Goal: Entertainment & Leisure: Consume media (video, audio)

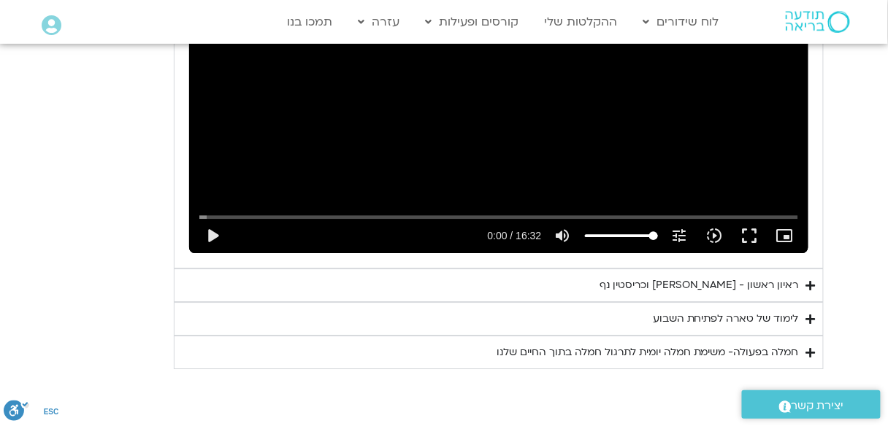
scroll to position [965, 0]
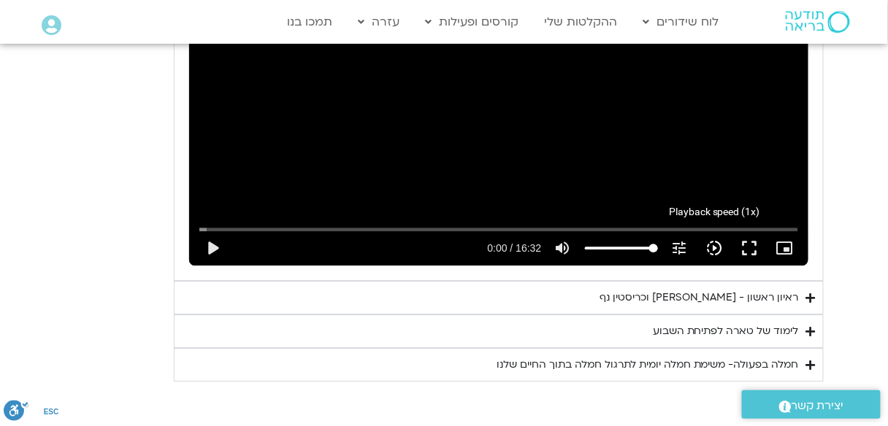
click at [713, 246] on icon "slow_motion_video" at bounding box center [715, 248] width 18 height 18
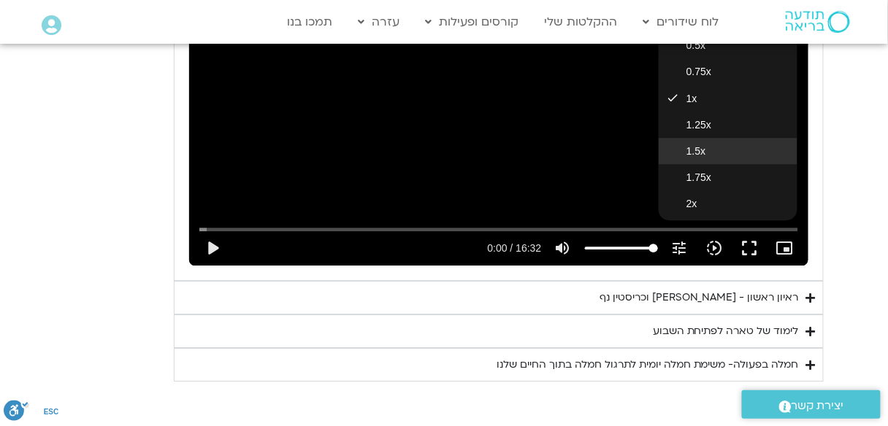
click at [704, 152] on span "1.5x" at bounding box center [695, 151] width 19 height 12
click at [335, 226] on input "Seek" at bounding box center [498, 229] width 598 height 9
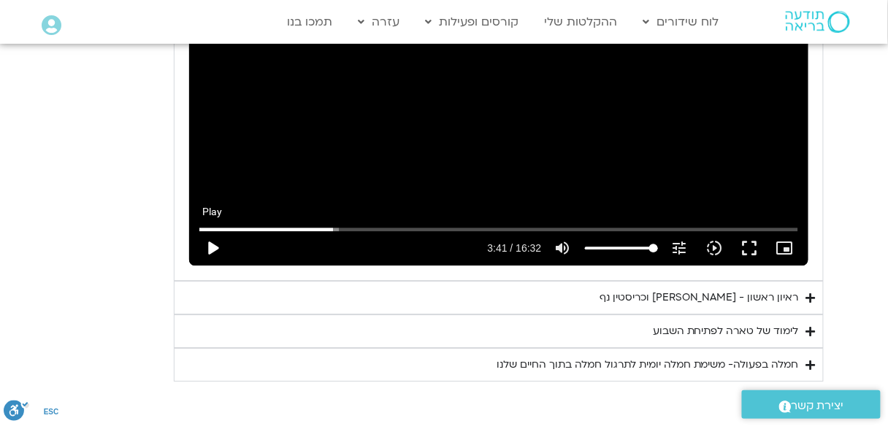
click at [204, 250] on button "play_arrow" at bounding box center [212, 248] width 35 height 35
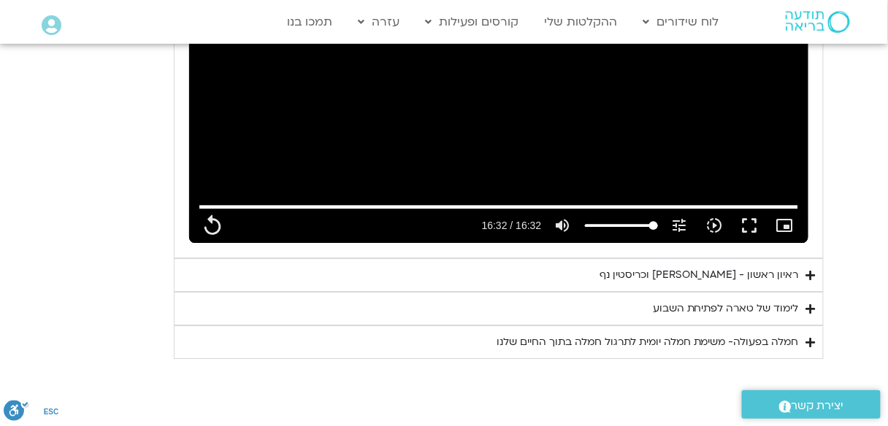
scroll to position [993, 0]
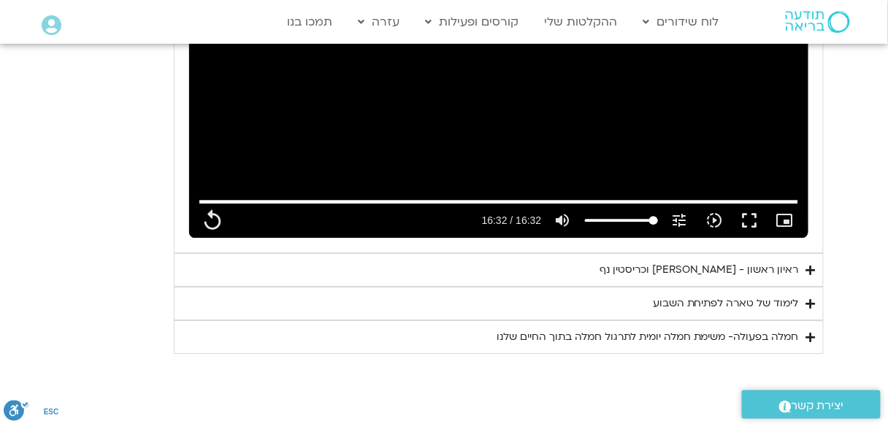
click at [748, 296] on div "לימוד של טארה לפתיחת השבוע" at bounding box center [726, 304] width 146 height 18
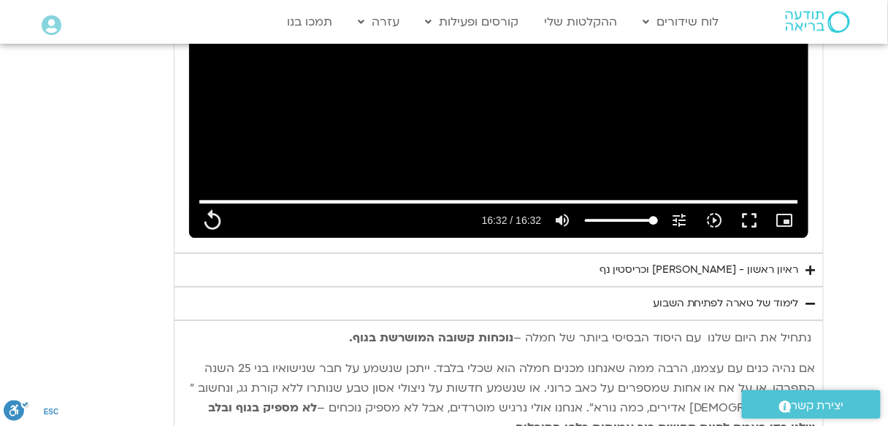
click at [756, 269] on div "ראיון ראשון - [PERSON_NAME] וכריסטין נף" at bounding box center [698, 270] width 199 height 18
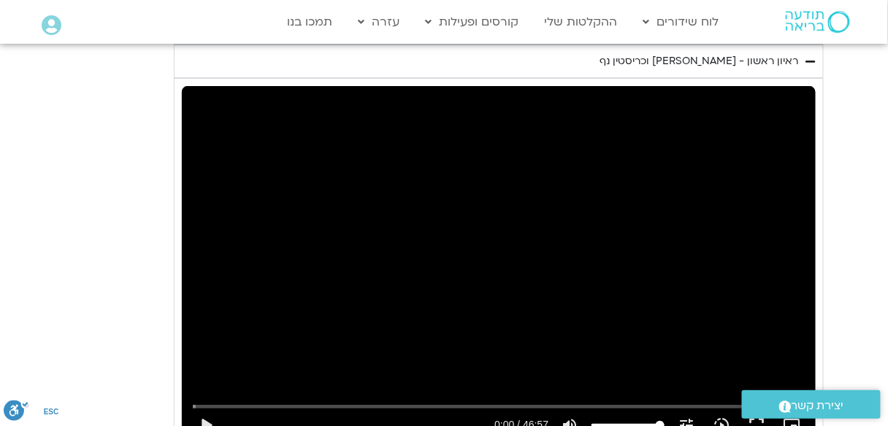
scroll to position [1226, 0]
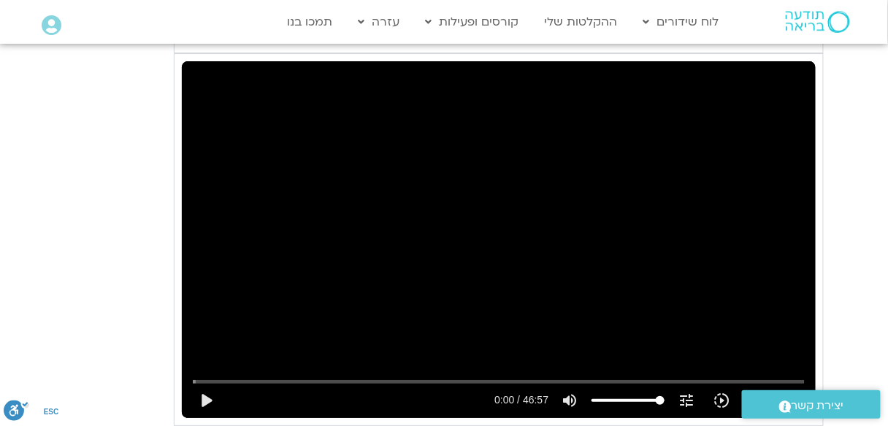
click at [546, 264] on div "Skip Ad play_arrow 0:00 / 46:57 volume_up Mute tune Resolution Auto 720p slow_m…" at bounding box center [499, 239] width 634 height 356
type input "992.52"
type input "0.034793"
type input "992.52"
type input "0.1682"
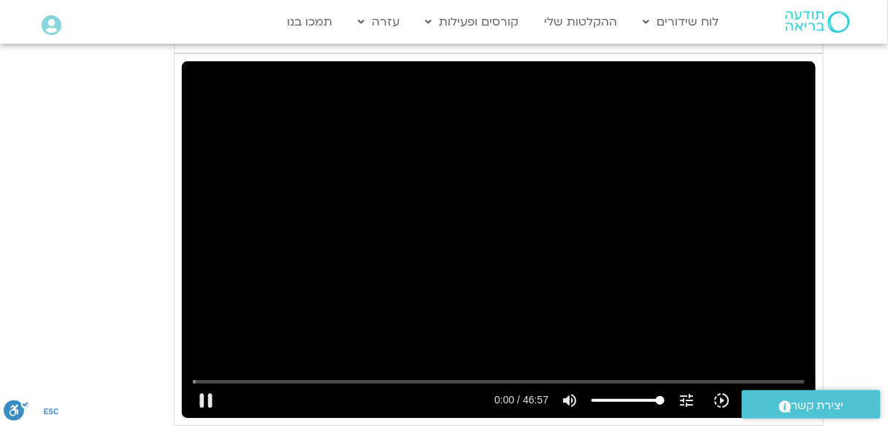
type input "992.52"
type input "0.303151"
type input "992.52"
type input "0.436947"
type input "992.52"
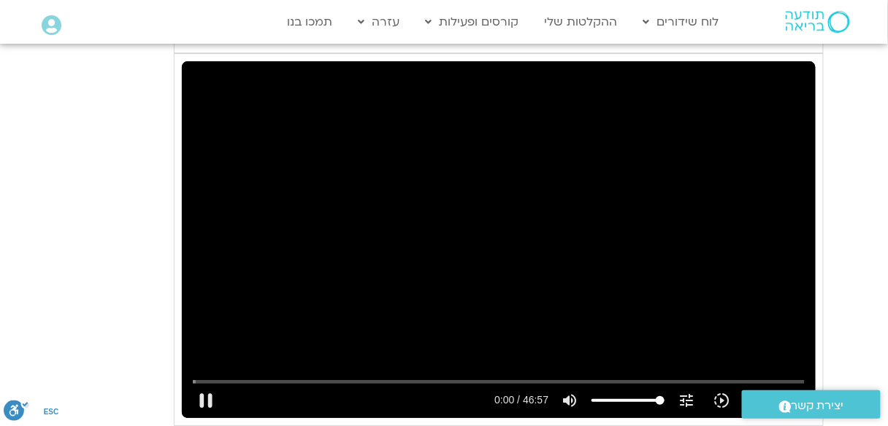
type input "0.570218"
type input "992.52"
type input "0.698137"
type input "992.52"
type input "0.903134"
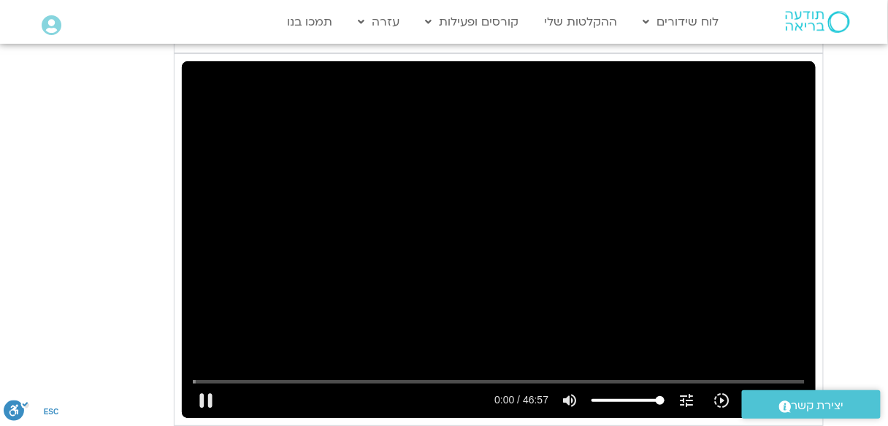
type input "992.52"
type input "1.052534"
type input "992.52"
type input "1.185636"
type input "992.52"
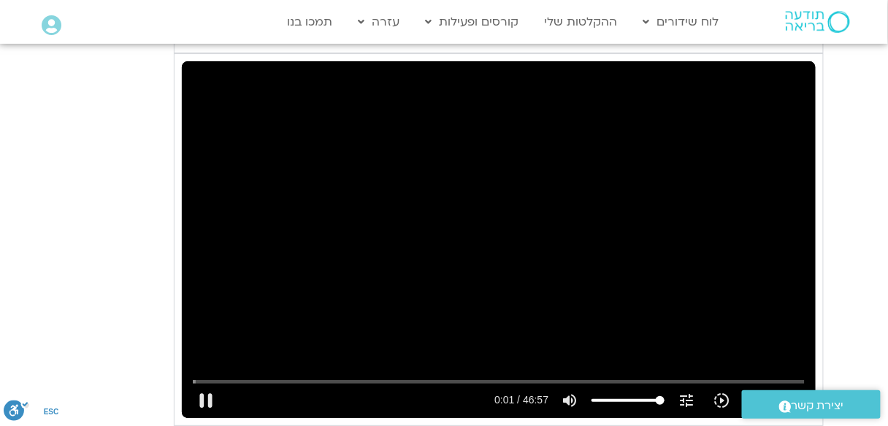
type input "1.319538"
type input "992.52"
type input "1.452057"
type input "992.52"
type input "1.586973"
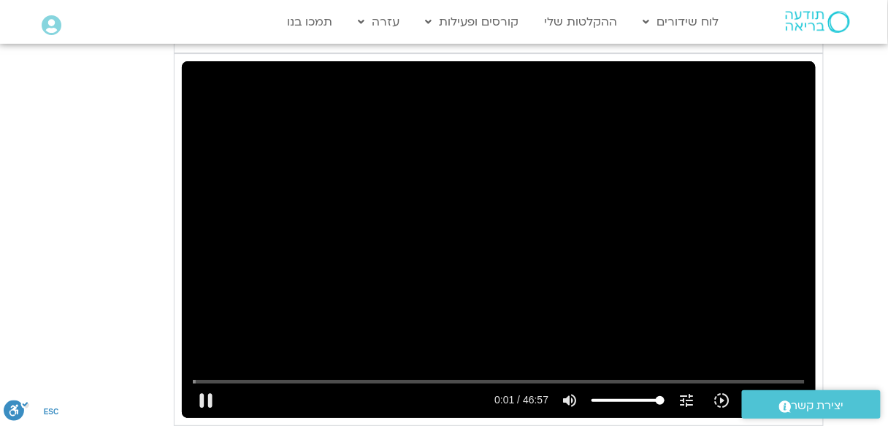
type input "992.52"
type input "1.719146"
type input "992.52"
type input "1.868513"
type input "992.52"
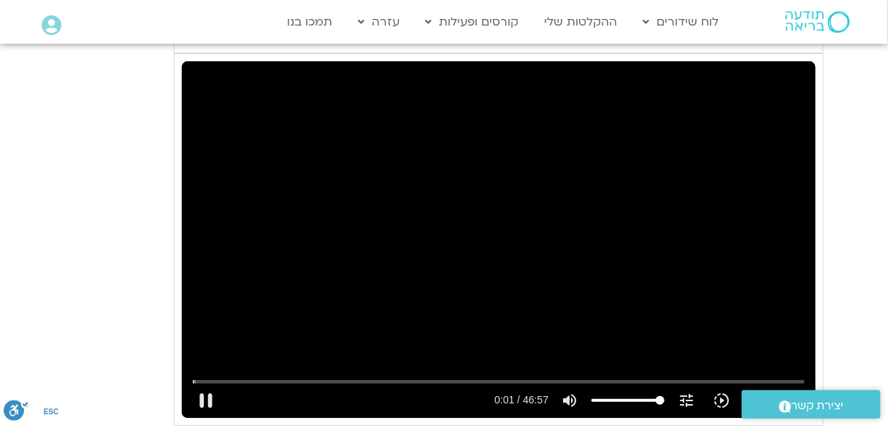
type input "1.935146"
type input "992.52"
type input "2.051591"
type input "992.52"
type input "2.140072"
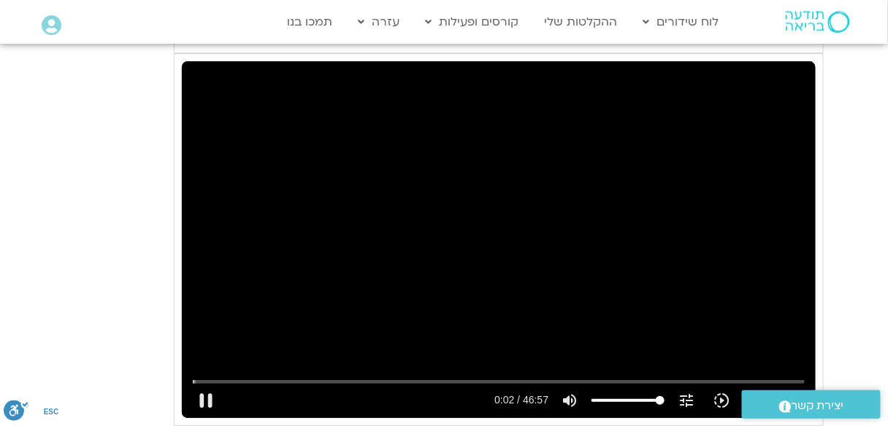
type input "992.52"
type input "2.275323"
type input "992.52"
type input "2.518098"
type input "992.52"
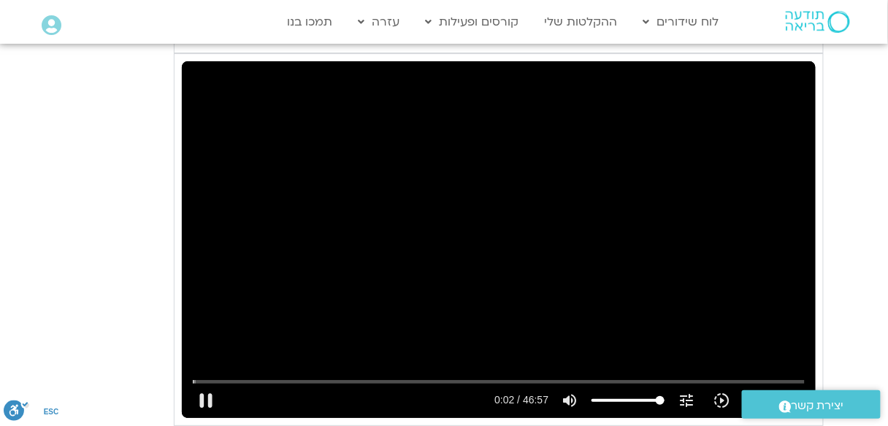
type input "2.651544"
type input "992.52"
type input "2.718756"
type input "992.52"
type input "2.901403"
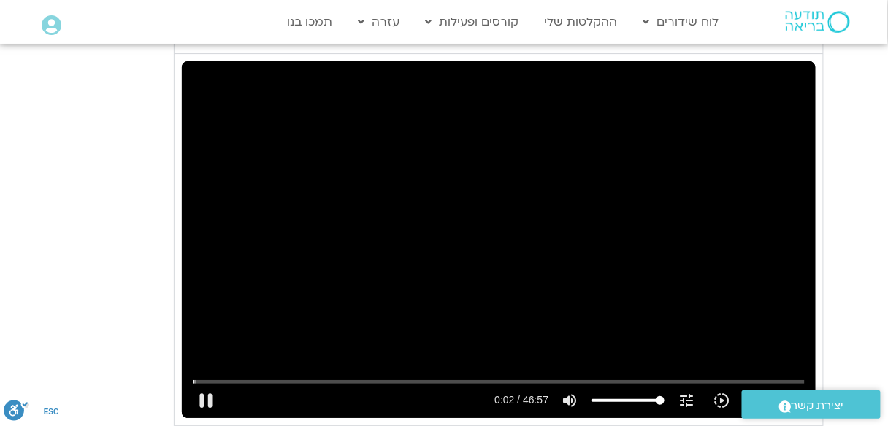
type input "992.52"
type input "3.019856"
type input "992.52"
type input "3.185919"
type input "992.52"
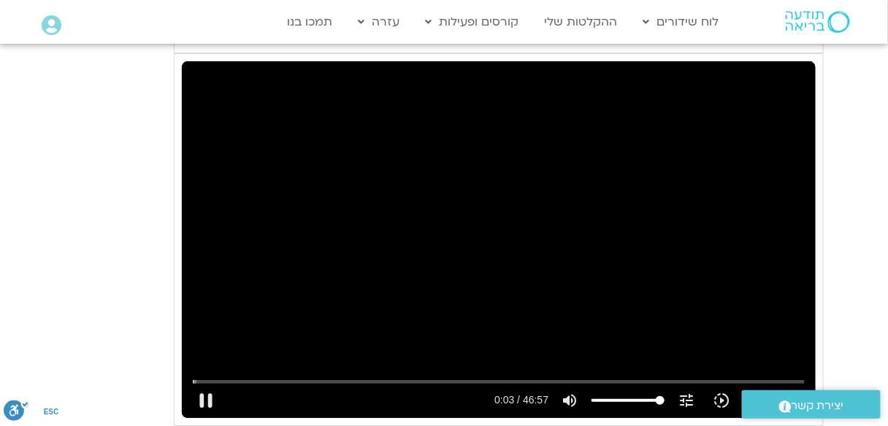
type input "3.317735"
type input "992.52"
type input "3.435188"
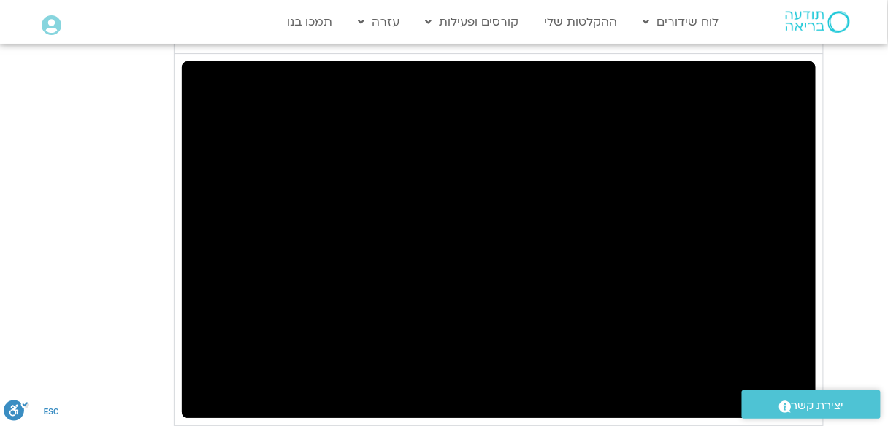
type input "992.52"
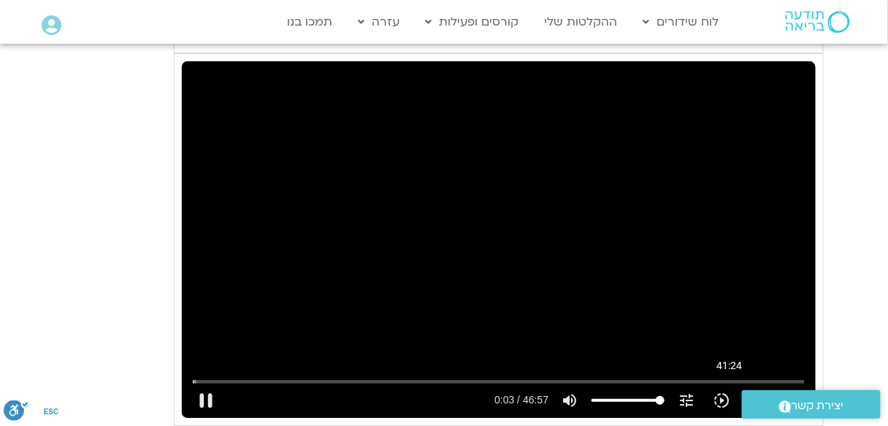
type input "3.952471"
type input "992.52"
type input "4.084455"
type input "992.52"
type input "4.202298"
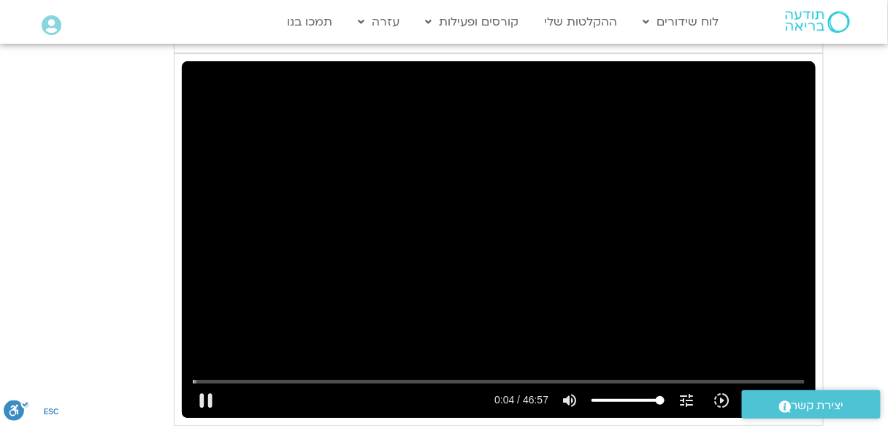
type input "992.52"
type input "4.351121"
type input "992.52"
type input "4.501075"
type input "992.52"
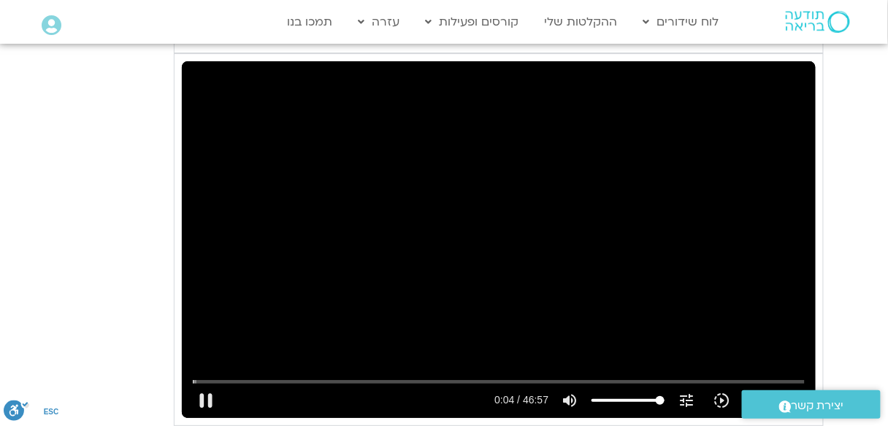
type input "4.61763"
type input "992.52"
type input "4.750916"
type input "992.52"
type input "4.884253"
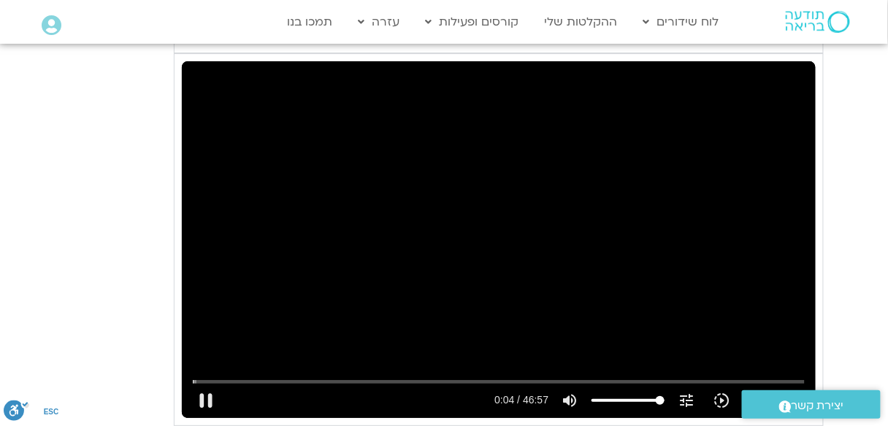
type input "992.52"
type input "4.934318"
type input "992.52"
type input "5.150866"
type input "992.52"
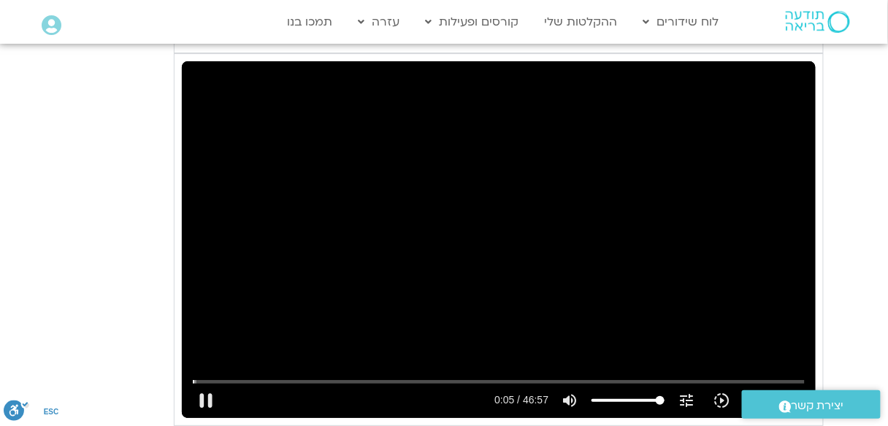
type input "5.174186"
type input "992.52"
type input "5.303353"
type input "992.52"
type input "5.550693"
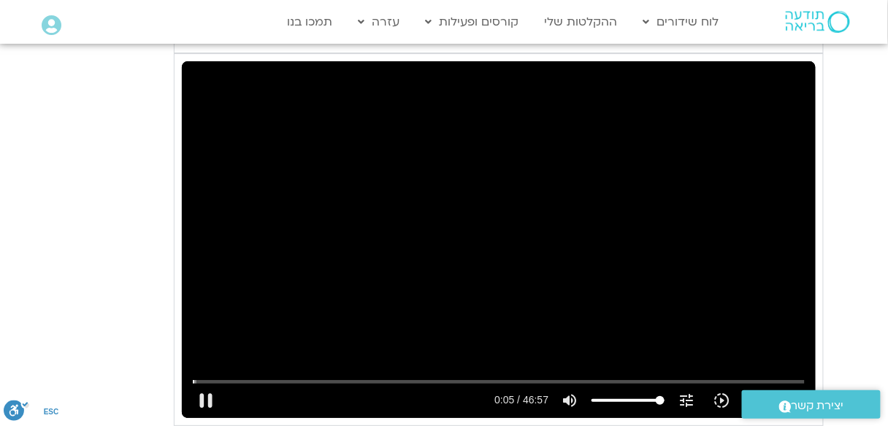
type input "992.52"
type input "5.684021"
type input "992.52"
type input "5.817434"
type input "992.52"
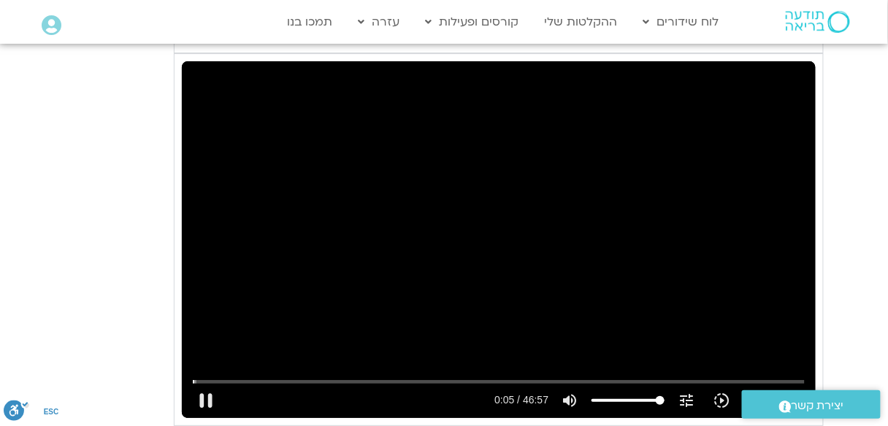
type input "5.917334"
type input "992.52"
type input "6.083817"
type input "992.52"
type input "6.233947"
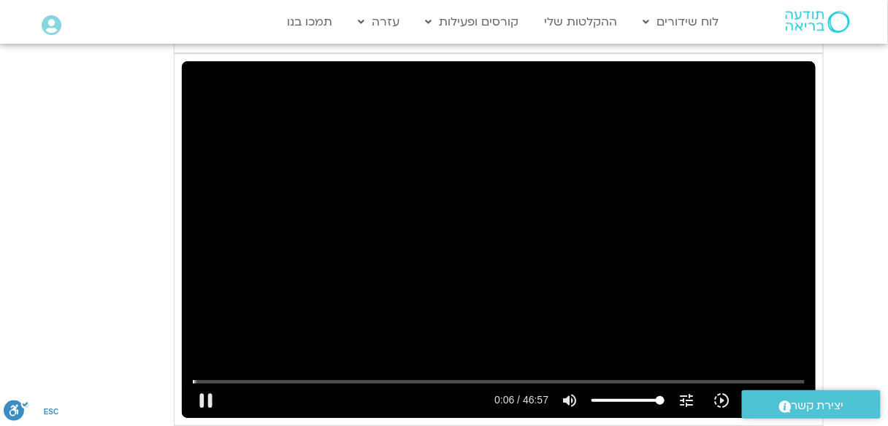
type input "992.52"
type input "6.35114"
type input "992.52"
type input "6.48424"
type input "992.52"
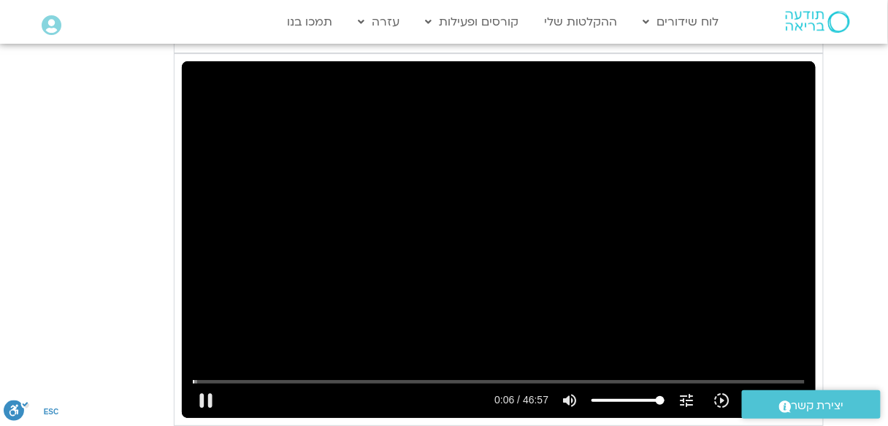
type input "6.618049"
type input "992.52"
type input "6.752315"
type input "992.52"
type input "6.869038"
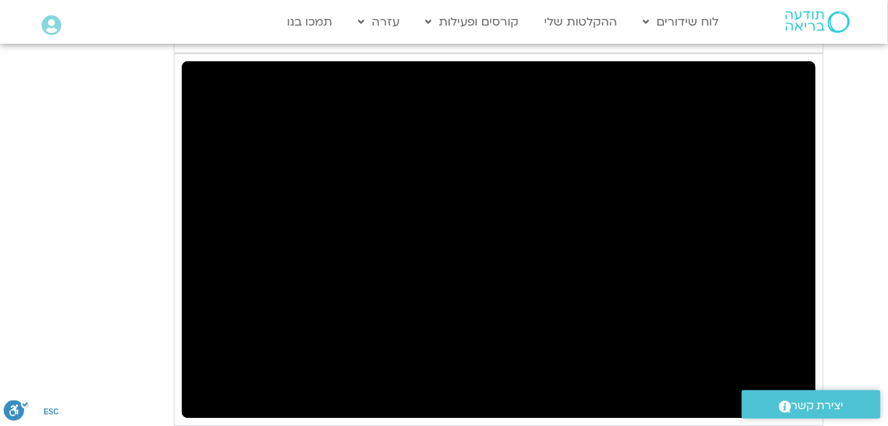
type input "992.52"
type input "7.56809"
type input "992.52"
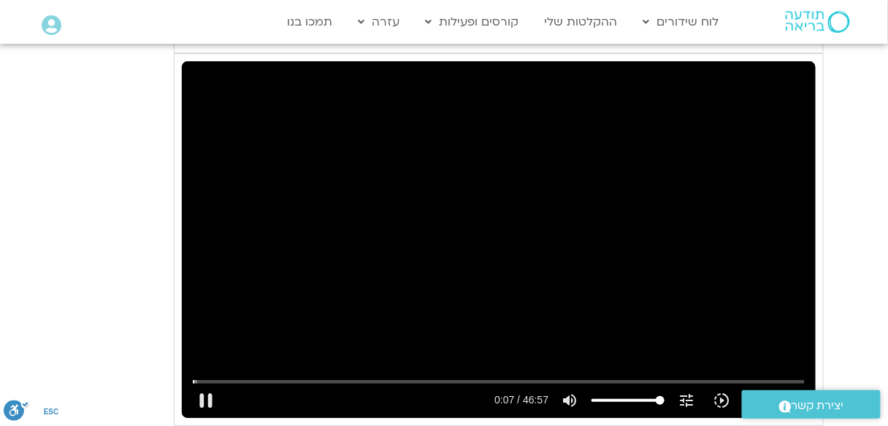
type input "7.684714"
type input "992.52"
type input "7.817369"
type input "992.52"
type input "7.951558"
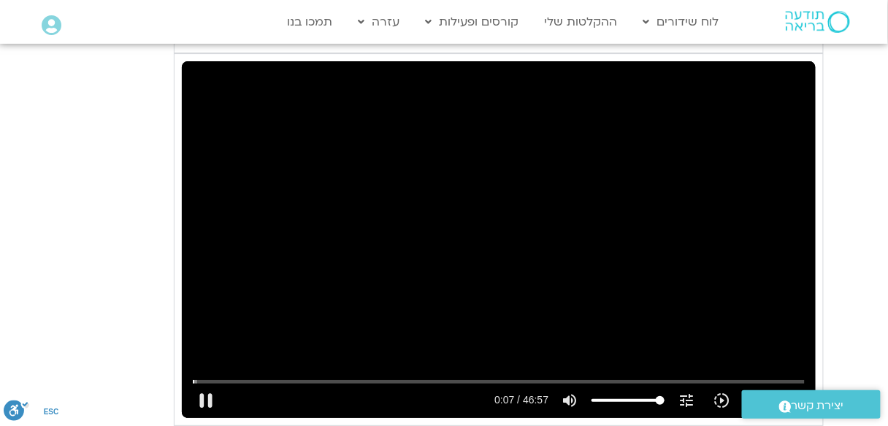
type input "992.52"
type input "8.083813"
type input "992.52"
type input "8.094343"
type input "992.52"
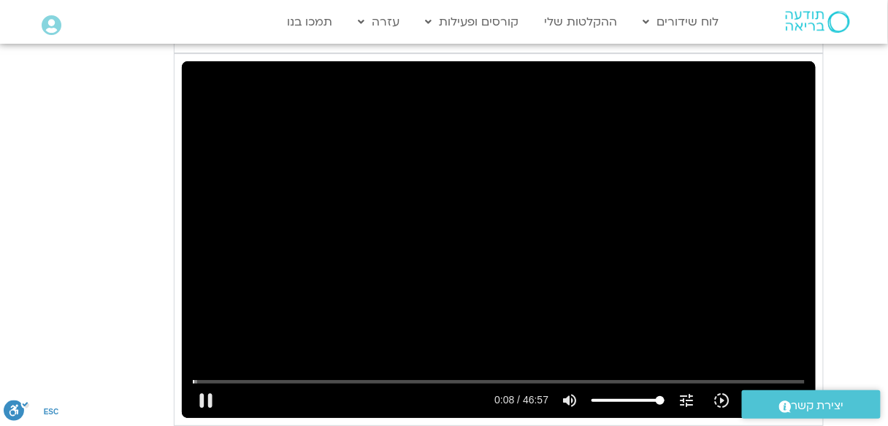
type input "8.221101"
type input "992.52"
type input "8.347202"
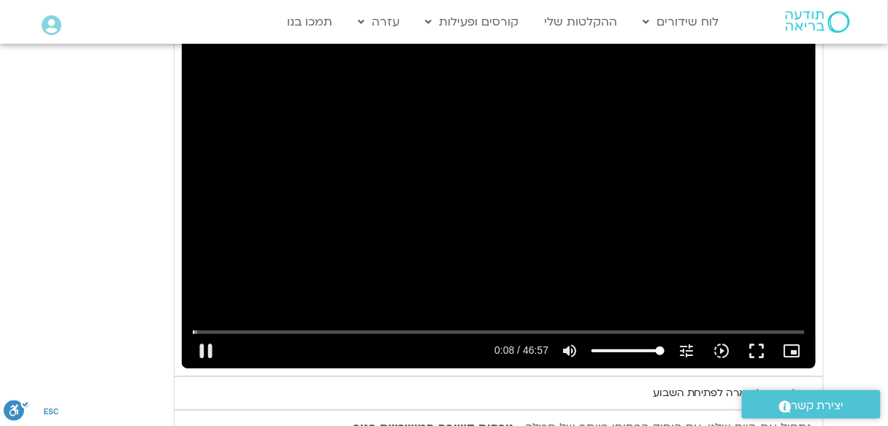
type input "992.52"
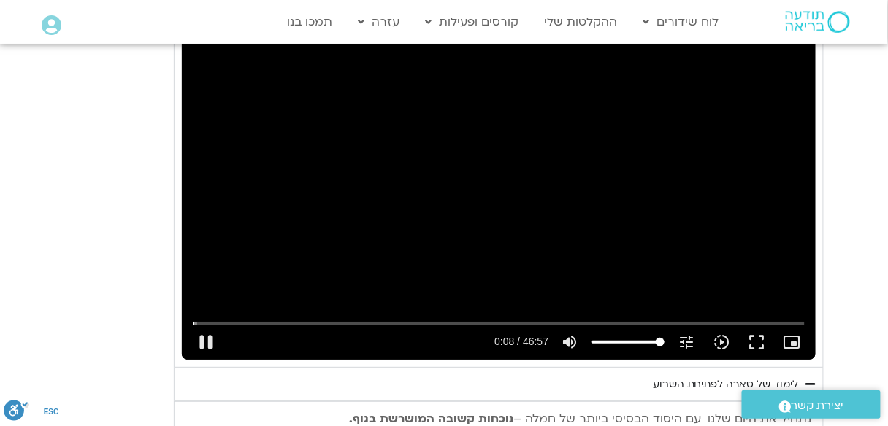
type input "8.588807"
type input "992.52"
type input "8.706348"
type input "992.52"
type input "8.78953"
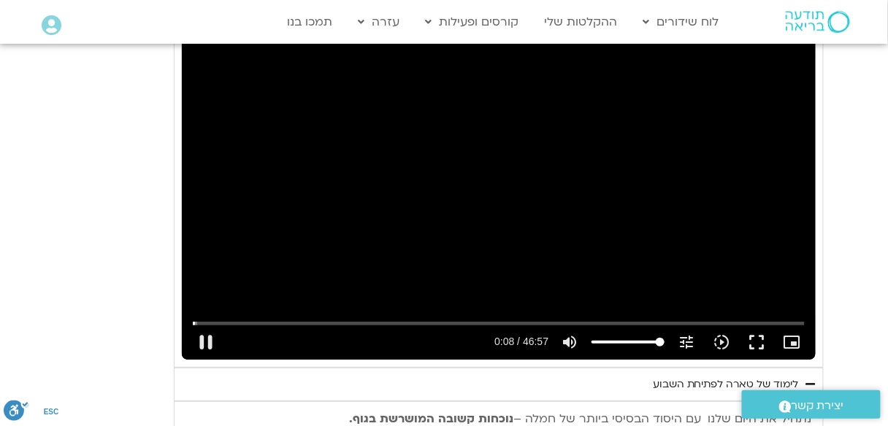
type input "992.52"
type input "8.933482"
type input "992.52"
type input "9.017098"
type input "992.52"
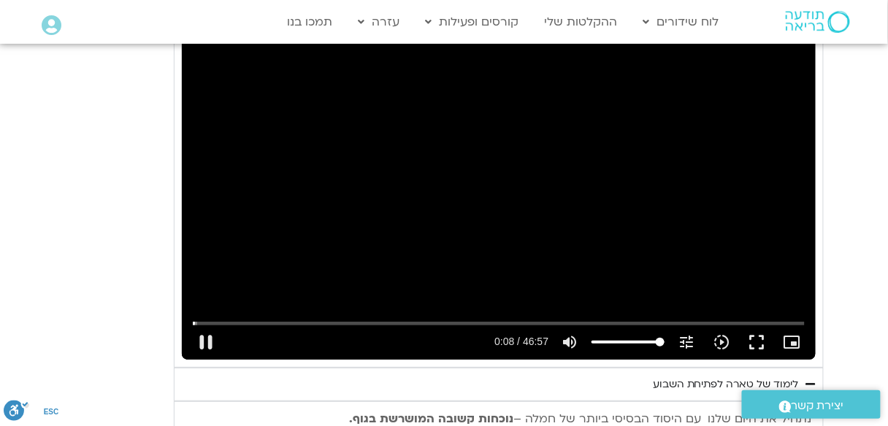
type input "9.117855"
type input "992.52"
type input "9.368001"
type input "992.52"
type input "9.500436"
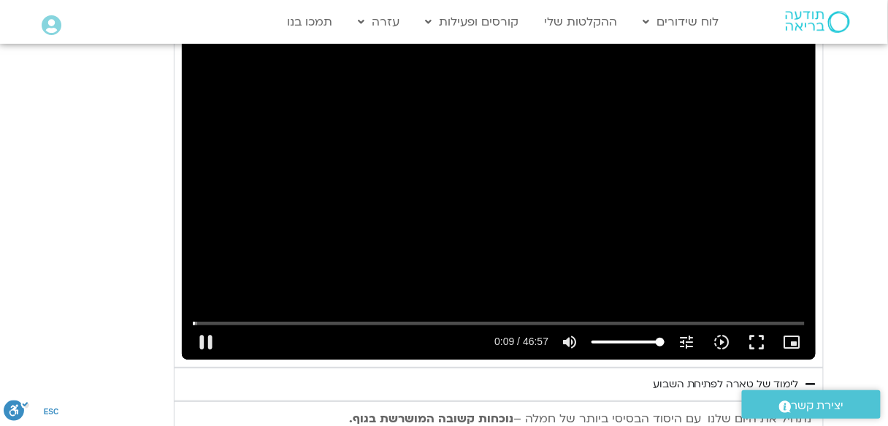
type input "992.52"
type input "9.616649"
type input "992.52"
type input "9.749872"
type input "992.52"
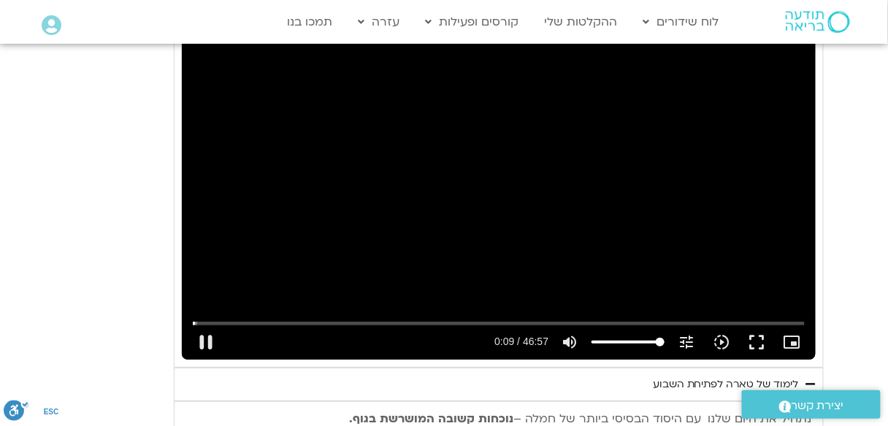
type input "9.883507"
type input "992.52"
type input "10.024989"
type input "992.52"
type input "10.049464"
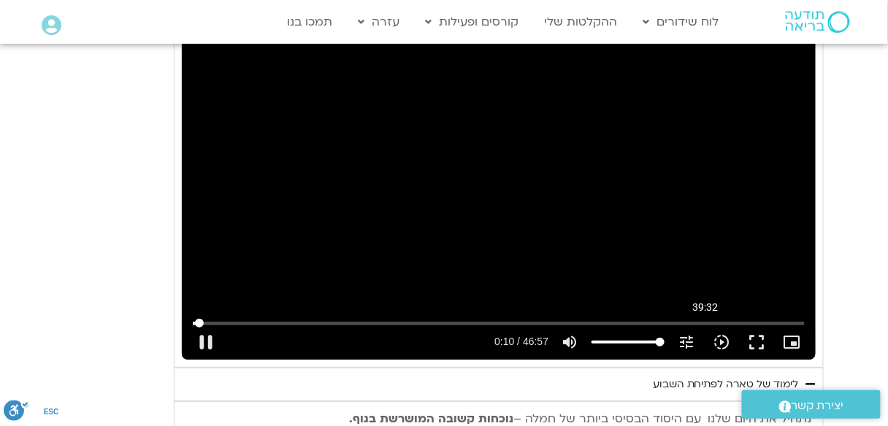
type input "992.52"
type input "10.287753"
type input "992.52"
type input "10.401828"
type input "992.52"
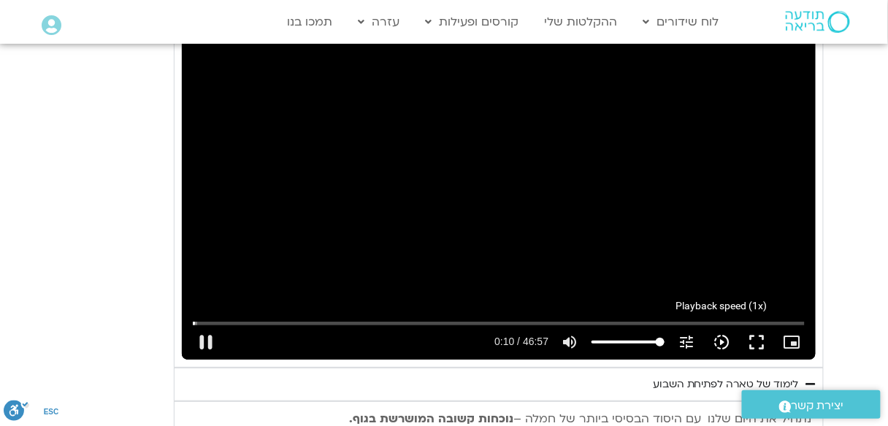
type input "10.551915"
type input "992.52"
type input "10.653427"
type input "992.52"
type input "10.697891"
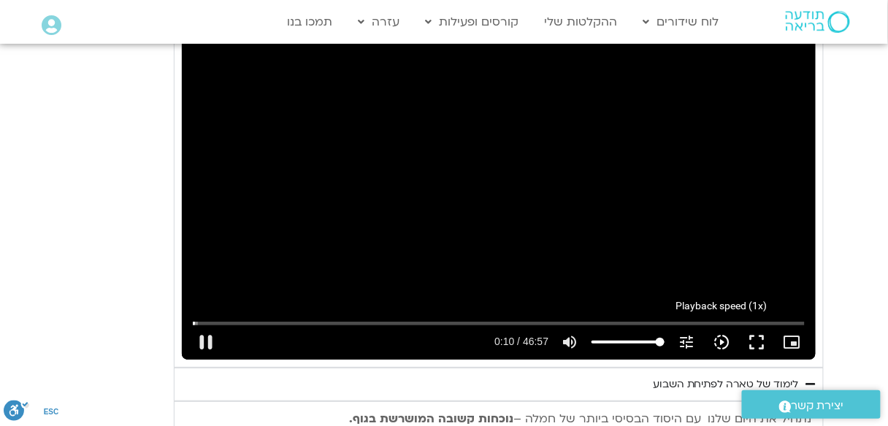
type input "992.52"
type input "10.917593"
type input "992.52"
type input "11.083057"
type input "992.52"
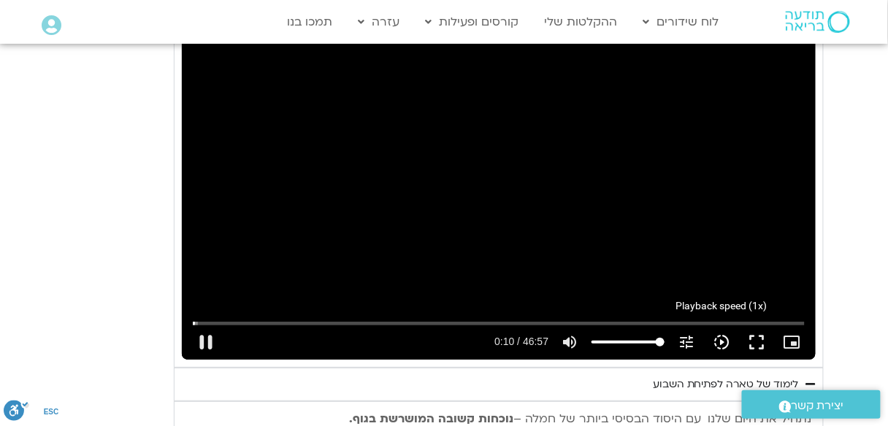
type input "11.116138"
type input "992.52"
type input "11.227402"
type input "992.52"
type input "11.356848"
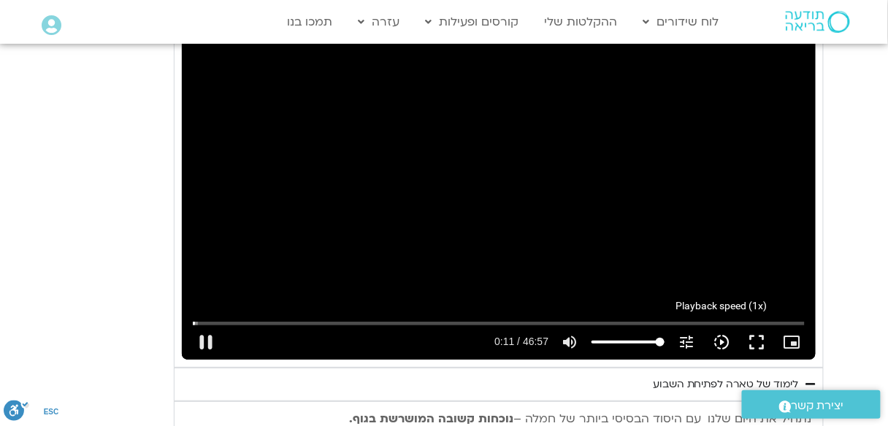
type input "992.52"
type input "11.496608"
type input "992.52"
type input "11.634027"
type input "992.52"
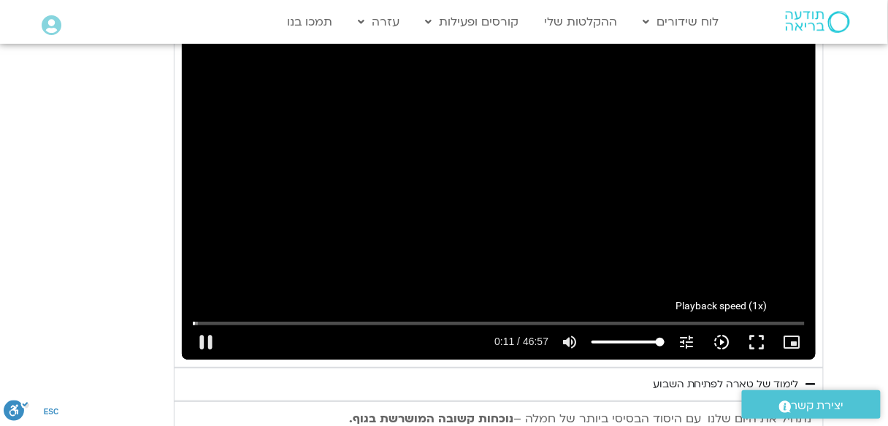
type input "11.766763"
type input "992.52"
type input "11.966763"
type input "992.52"
type input "12.022821"
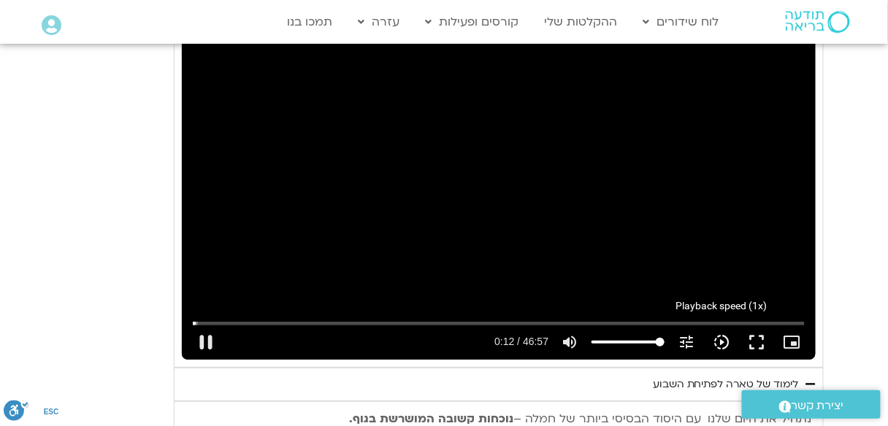
type input "992.52"
type input "12.161475"
type input "992.52"
type input "12.29904"
type input "992.52"
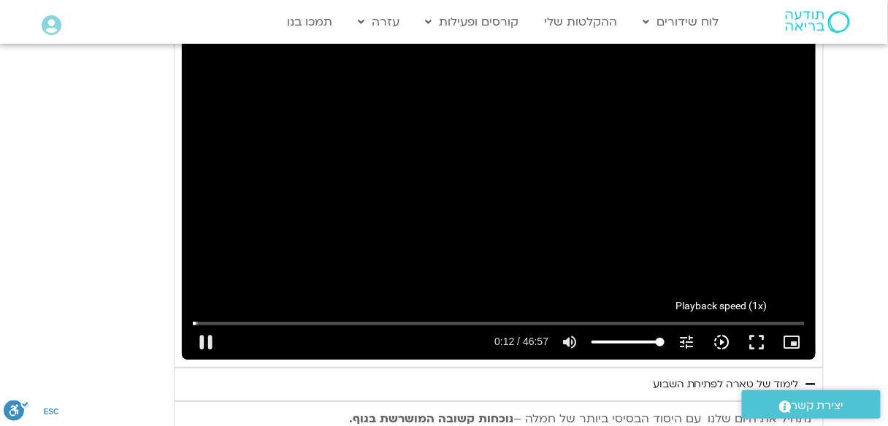
type input "12.431906"
type input "992.52"
type input "12.557023"
type input "992.52"
type input "12.696546"
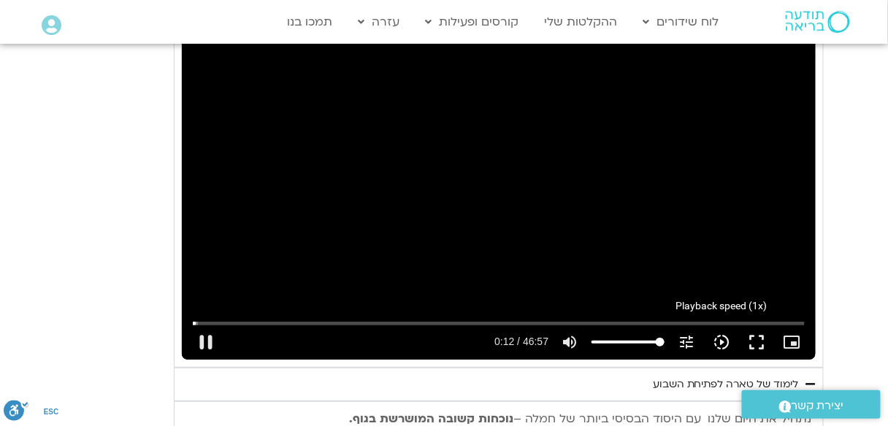
type input "992.52"
type input "12.832731"
type input "992.52"
type input "12.966602"
type input "992.52"
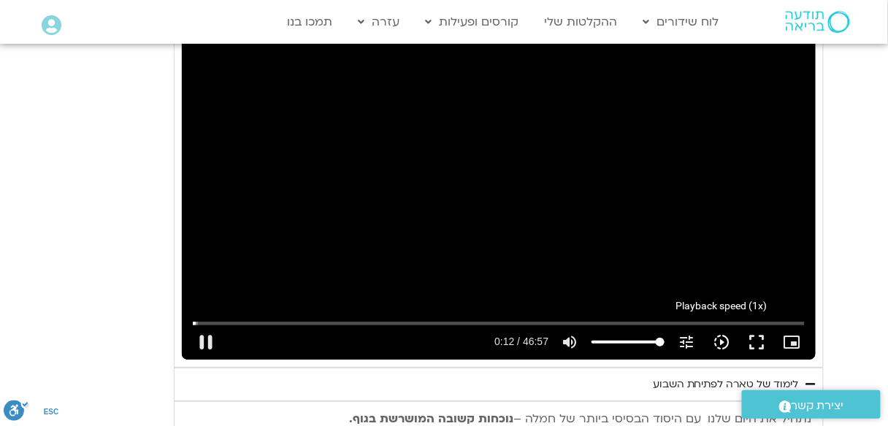
type input "13.100935"
type input "992.52"
type input "13.233087"
type input "992.52"
type input "13.366682"
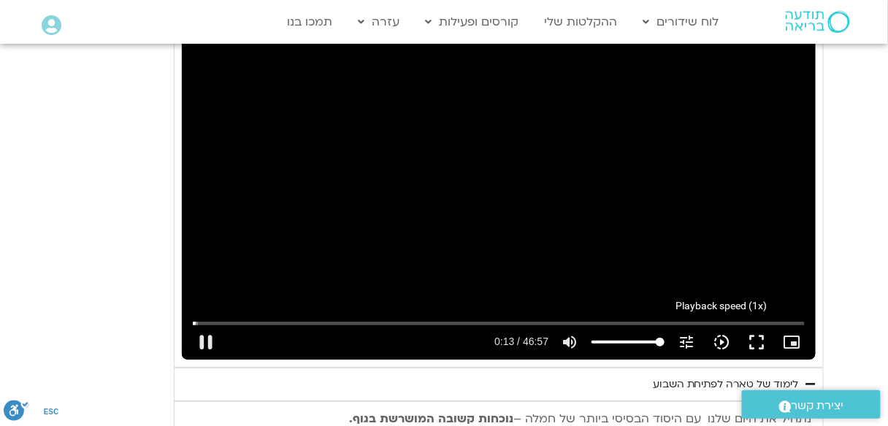
type input "992.52"
type input "13.500527"
type input "992.52"
type input "13.633458"
type input "992.52"
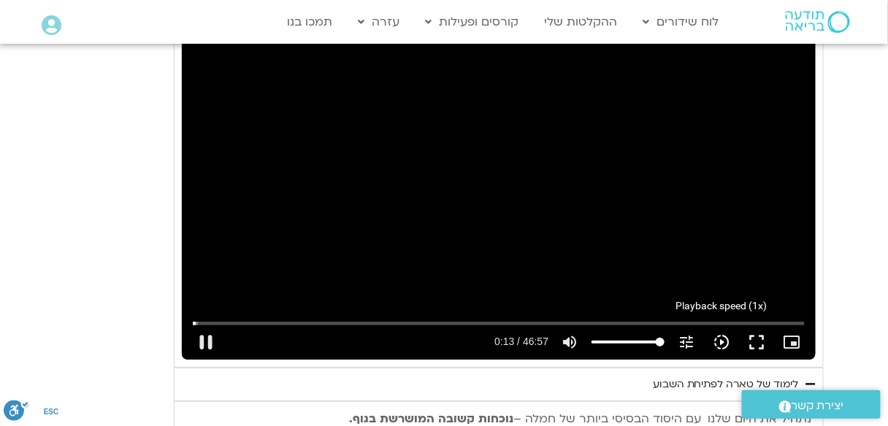
type input "13.7822"
type input "992.52"
type input "13.900672"
type input "992.52"
type input "14.115619"
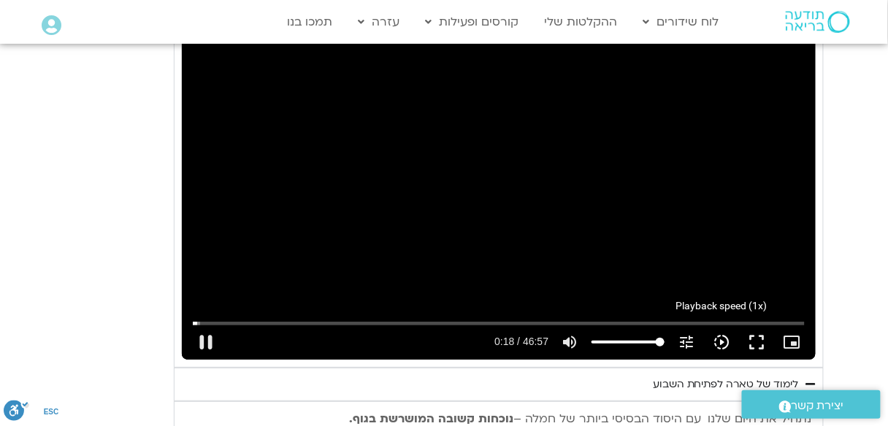
click at [722, 340] on icon "slow_motion_video" at bounding box center [721, 343] width 18 height 18
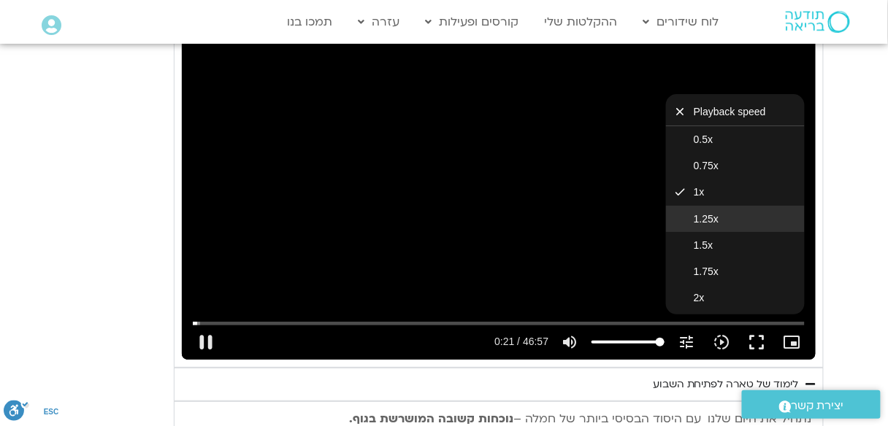
click at [703, 218] on span "1.25x" at bounding box center [705, 219] width 25 height 12
click at [756, 337] on button "fullscreen" at bounding box center [756, 342] width 35 height 35
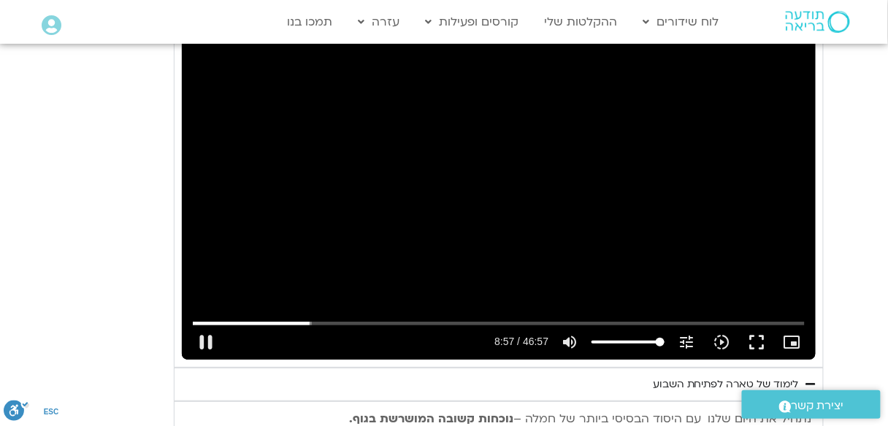
click at [307, 254] on div "Skip Ad 23:47 pause 8:57 / 46:57 volume_up Mute tune Resolution Auto 720p slow_…" at bounding box center [499, 181] width 634 height 356
